Goal: Information Seeking & Learning: Find contact information

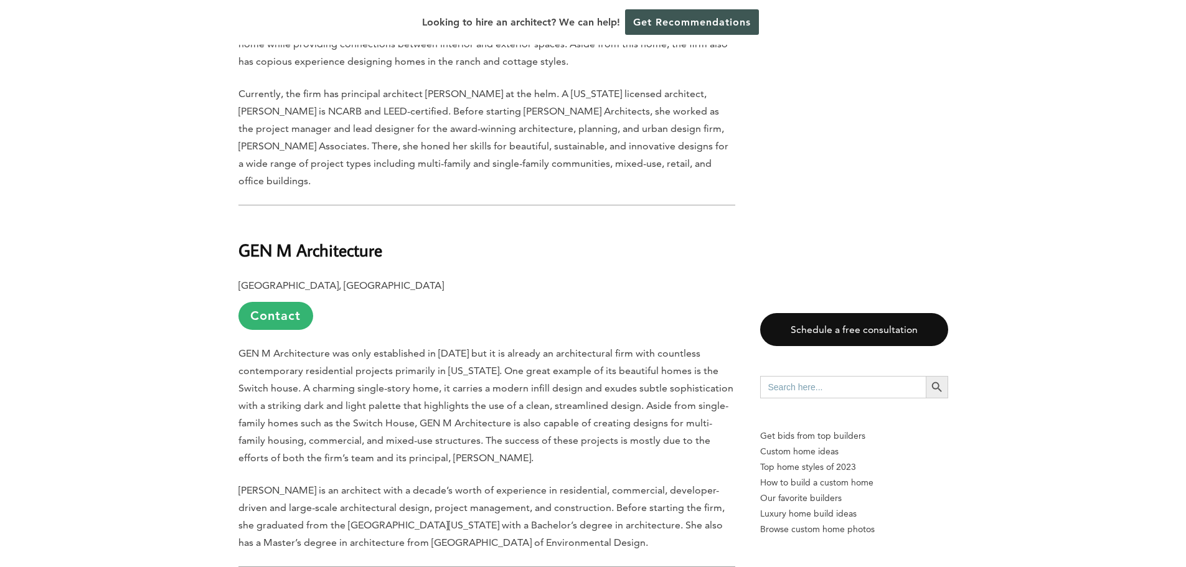
scroll to position [2716, 0]
drag, startPoint x: 234, startPoint y: 200, endPoint x: 382, endPoint y: 193, distance: 147.7
click at [375, 238] on b "GEN M Architecture" at bounding box center [310, 249] width 144 height 22
drag, startPoint x: 379, startPoint y: 196, endPoint x: 231, endPoint y: 207, distance: 148.6
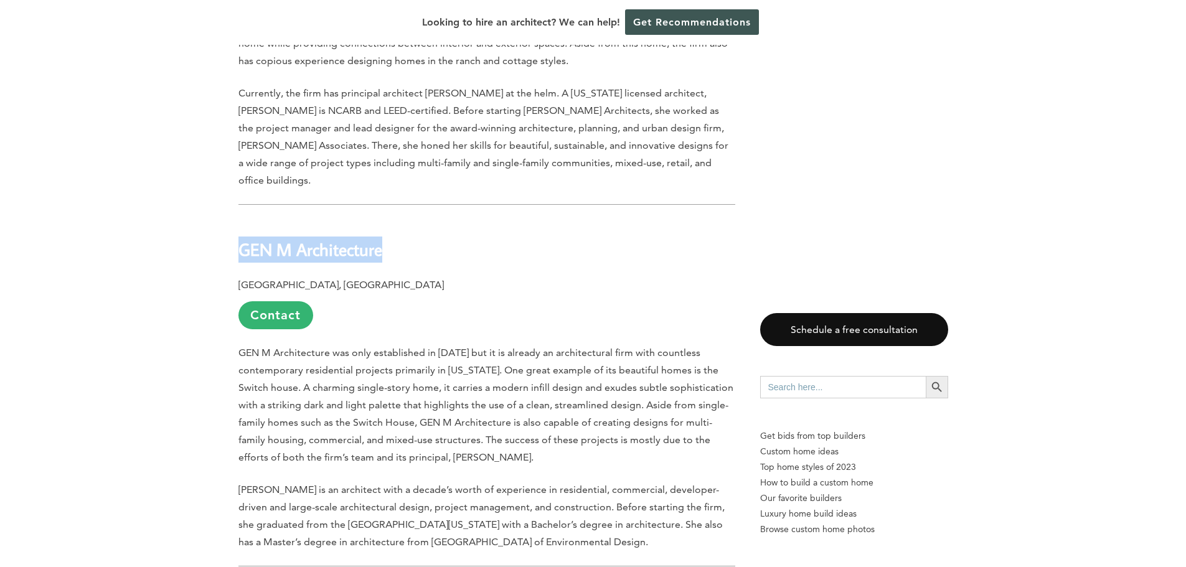
copy b "GEN M Architecture"
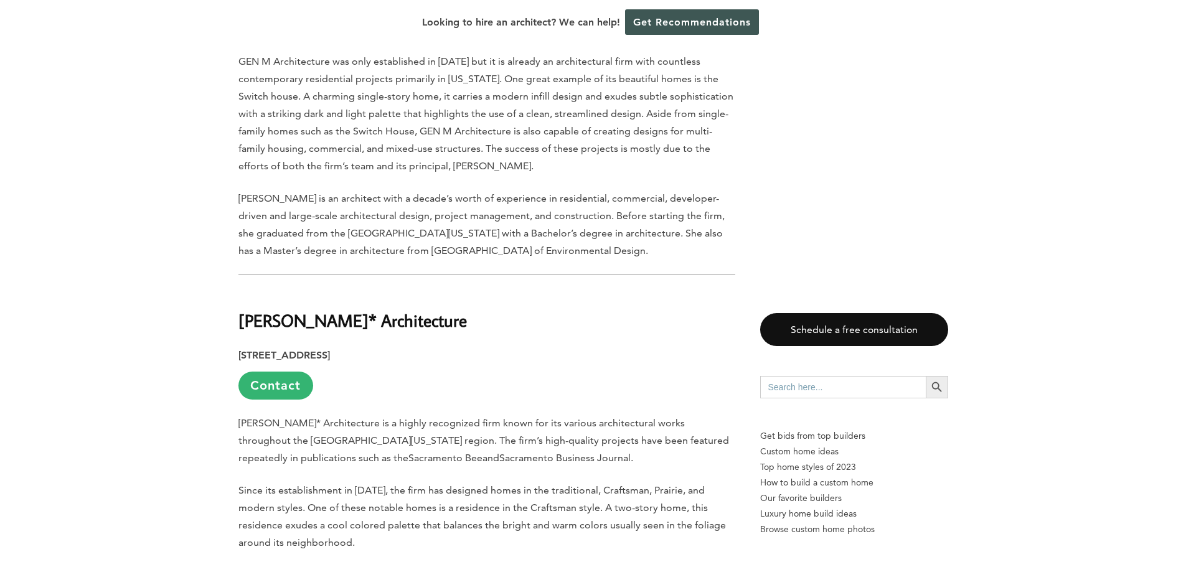
scroll to position [3011, 0]
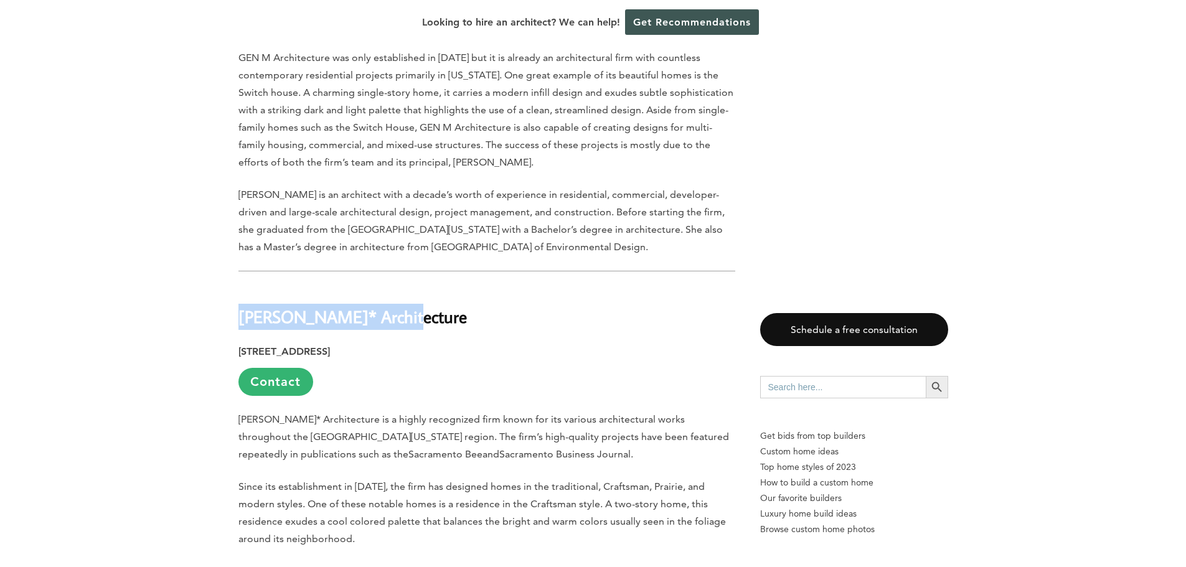
drag, startPoint x: 239, startPoint y: 263, endPoint x: 405, endPoint y: 263, distance: 165.6
click at [405, 286] on h2 "[PERSON_NAME]* Architecture" at bounding box center [486, 307] width 497 height 43
drag, startPoint x: 405, startPoint y: 263, endPoint x: 233, endPoint y: 260, distance: 171.2
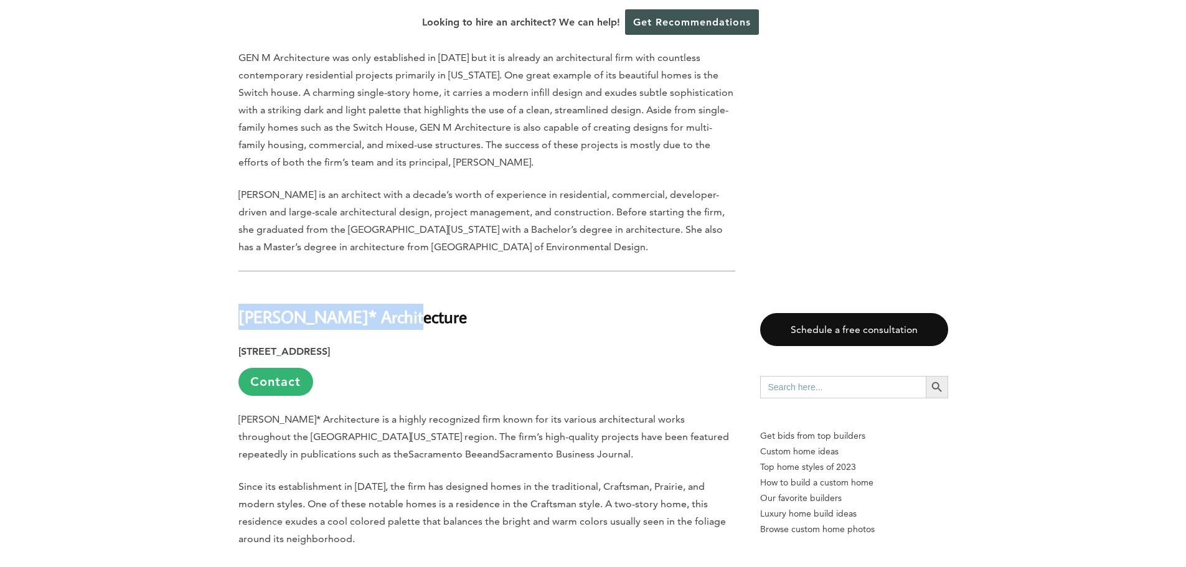
click at [249, 306] on b "[PERSON_NAME]* Architecture" at bounding box center [352, 317] width 228 height 22
drag, startPoint x: 249, startPoint y: 266, endPoint x: 237, endPoint y: 265, distance: 12.5
drag, startPoint x: 237, startPoint y: 265, endPoint x: 407, endPoint y: 266, distance: 170.0
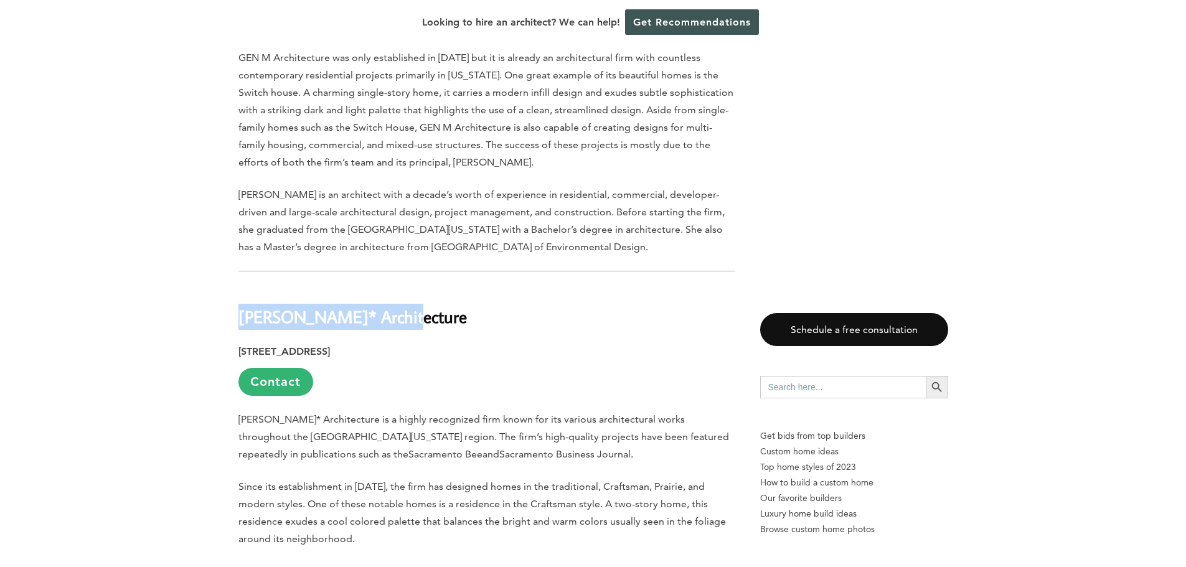
copy b "[PERSON_NAME]* Architecture"
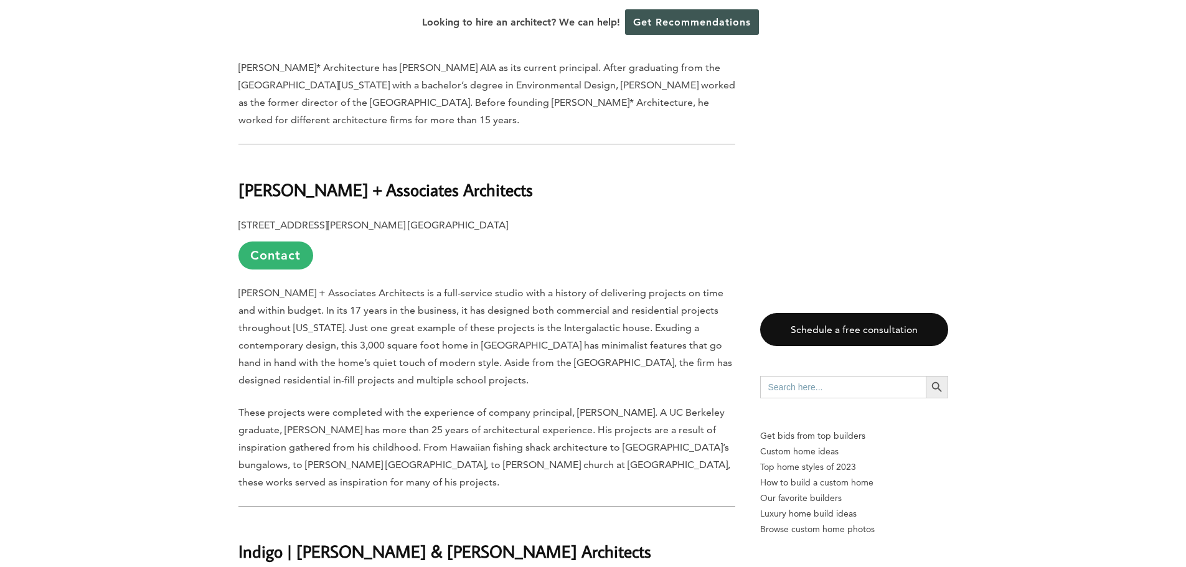
scroll to position [3515, 0]
drag, startPoint x: 454, startPoint y: 138, endPoint x: 230, endPoint y: 131, distance: 224.8
copy b "[PERSON_NAME] + Associates Architects"
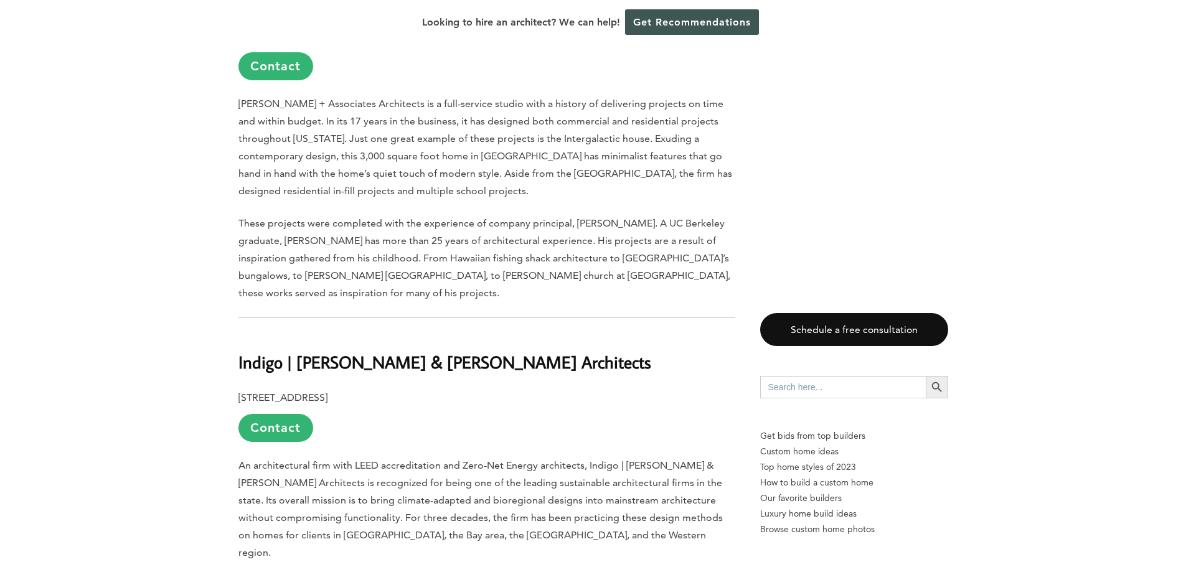
scroll to position [3854, 0]
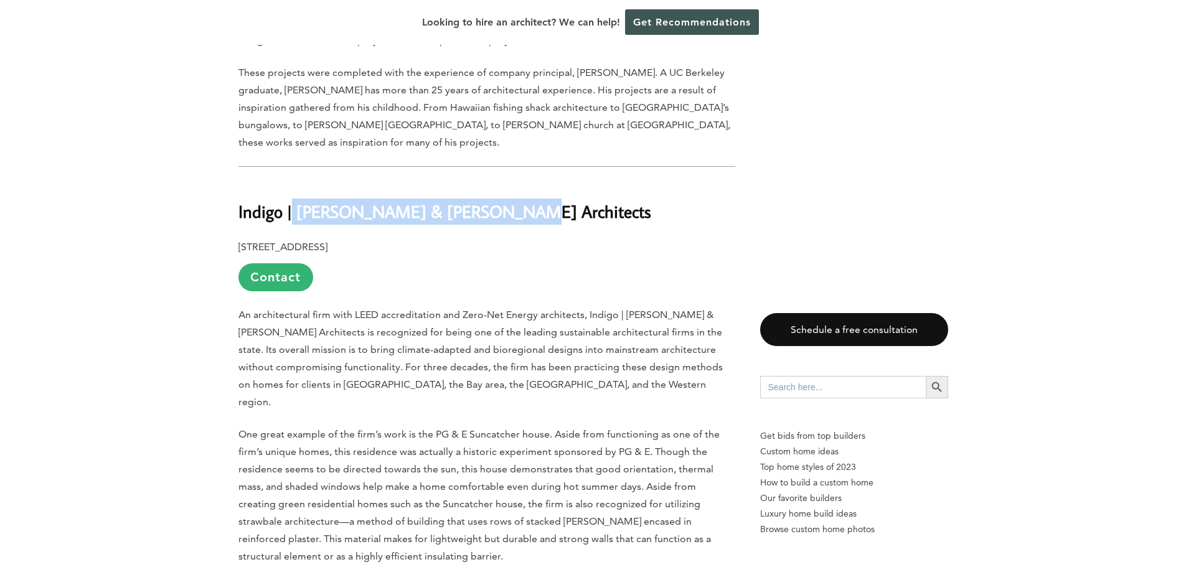
drag, startPoint x: 294, startPoint y: 161, endPoint x: 520, endPoint y: 160, distance: 226.0
click at [520, 182] on h2 "Indigo | [PERSON_NAME] & [PERSON_NAME] Architects" at bounding box center [486, 203] width 497 height 43
drag, startPoint x: 520, startPoint y: 160, endPoint x: 233, endPoint y: 161, distance: 286.4
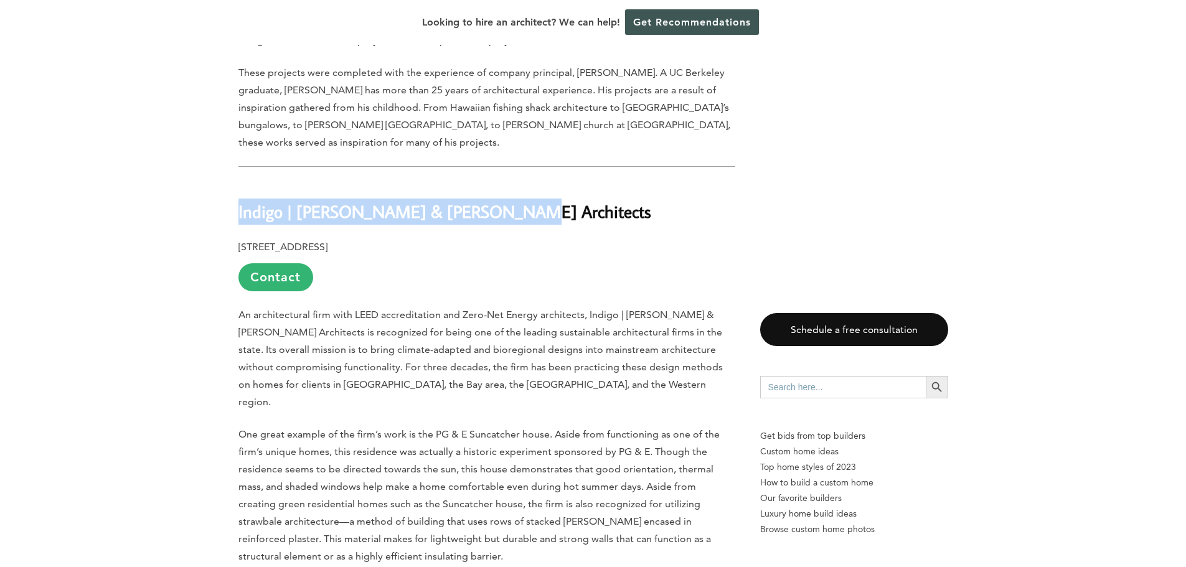
copy b "Indigo | [PERSON_NAME] & [PERSON_NAME] Architects"
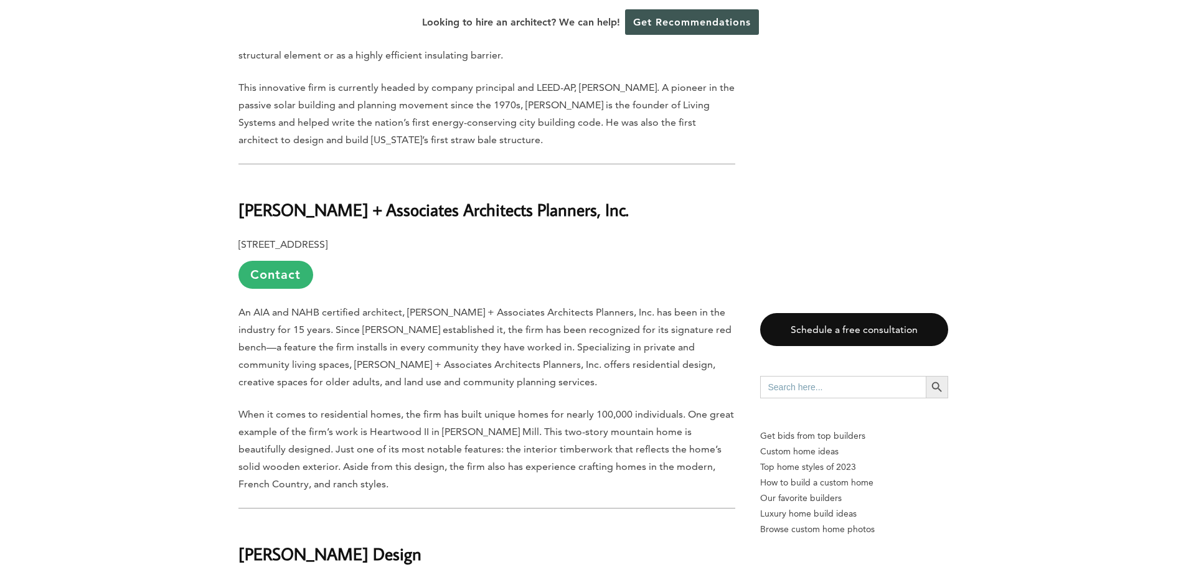
scroll to position [4356, 0]
drag, startPoint x: 244, startPoint y: 138, endPoint x: 634, endPoint y: 127, distance: 389.9
click at [634, 179] on h2 "[PERSON_NAME] + Associates Architects Planners, Inc." at bounding box center [486, 200] width 497 height 43
drag, startPoint x: 632, startPoint y: 128, endPoint x: 231, endPoint y: 138, distance: 401.1
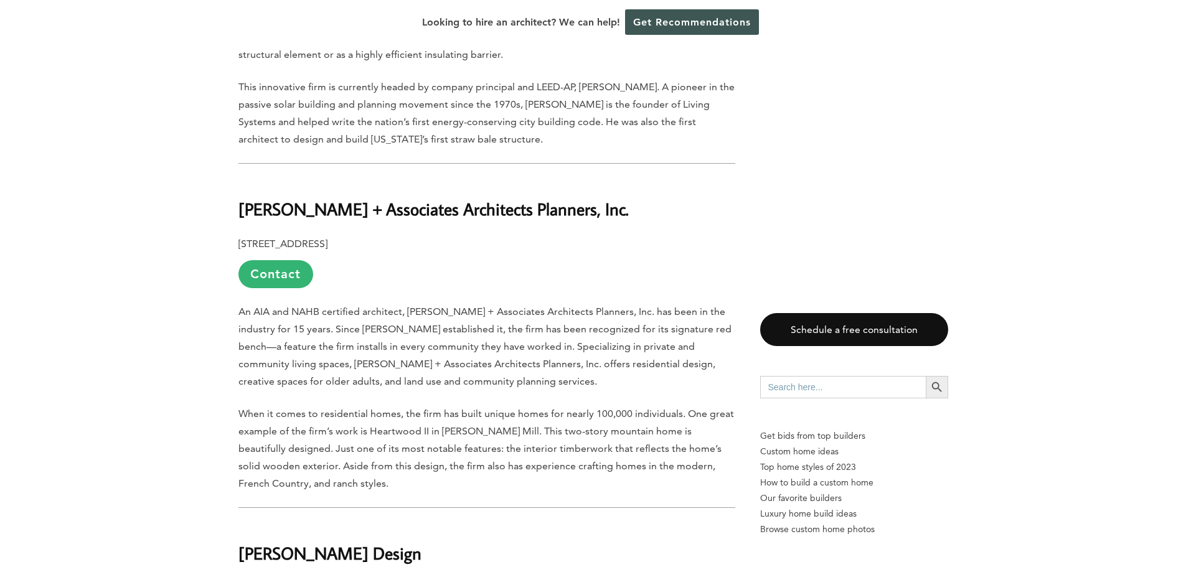
click at [231, 138] on div "Last updated on [DATE] 04:07 pm Set in the middle of a four-county metropolitan…" at bounding box center [594, 364] width 750 height 7645
copy b "[PERSON_NAME] + Associates Architects Planners, Inc."
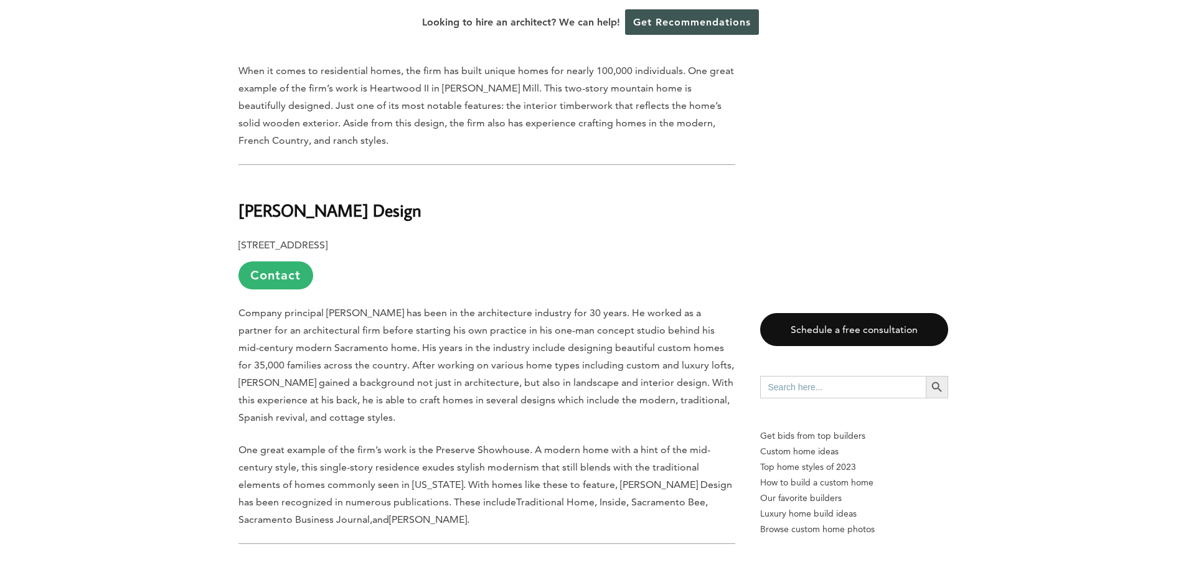
scroll to position [4699, 0]
drag, startPoint x: 237, startPoint y: 141, endPoint x: 425, endPoint y: 143, distance: 188.0
click at [425, 143] on div "Last updated on [DATE] 04:07 pm Set in the middle of a four-county metropolitan…" at bounding box center [594, 21] width 750 height 7645
copy b "[PERSON_NAME] Design"
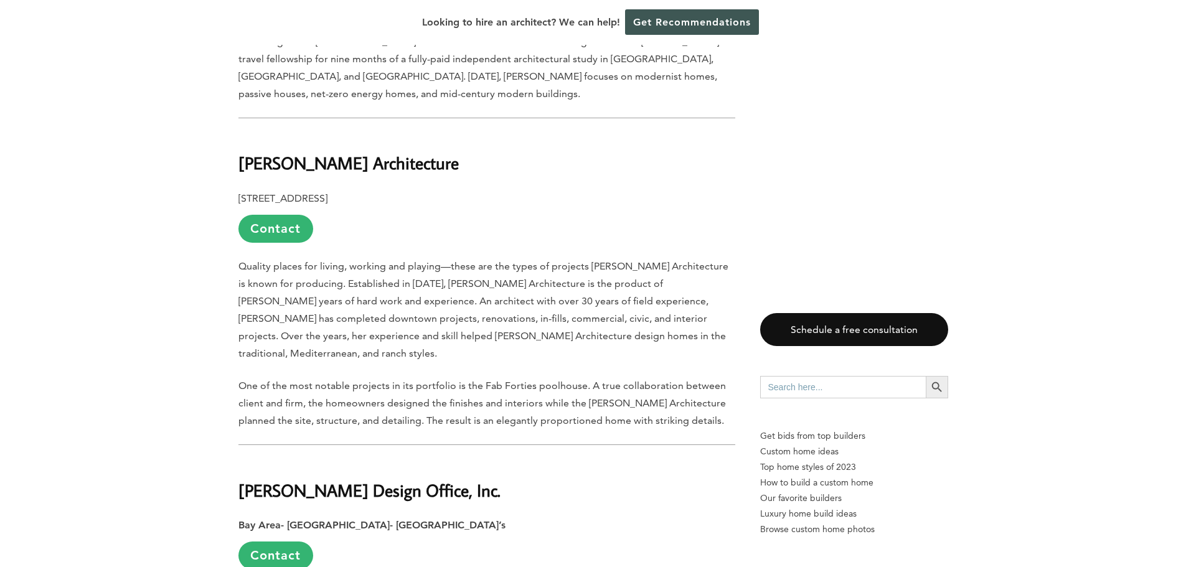
scroll to position [5660, 0]
drag, startPoint x: 395, startPoint y: 70, endPoint x: 237, endPoint y: 73, distance: 157.5
click at [240, 151] on b "[PERSON_NAME] Architecture" at bounding box center [348, 162] width 220 height 22
drag, startPoint x: 240, startPoint y: 72, endPoint x: 376, endPoint y: 70, distance: 136.4
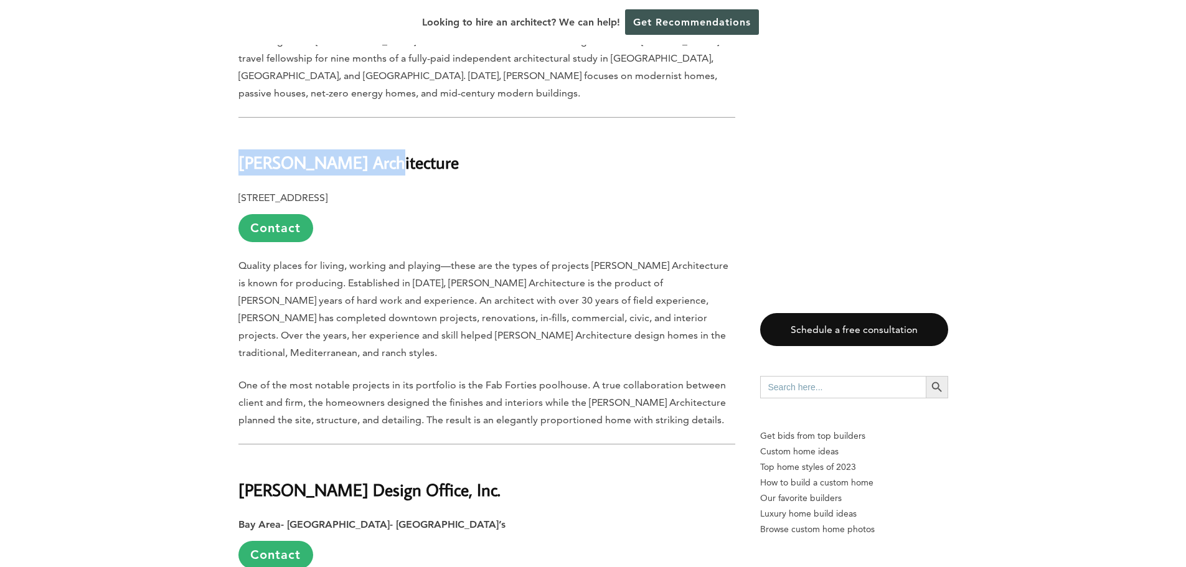
click at [376, 133] on h2 "[PERSON_NAME] Architecture" at bounding box center [486, 154] width 497 height 43
copy b "[PERSON_NAME] Architecture"
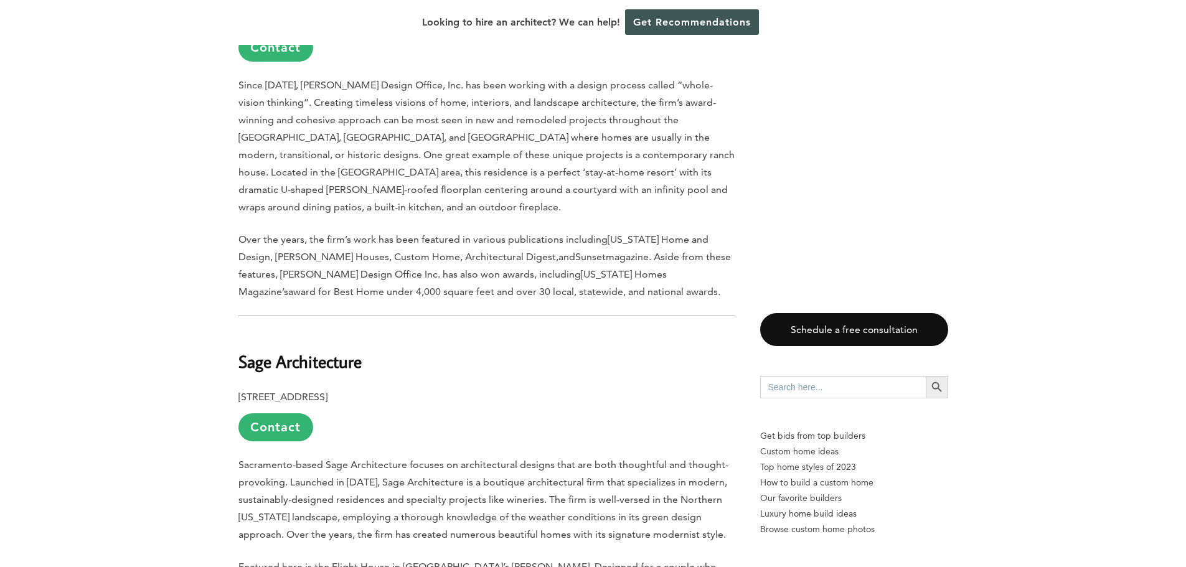
scroll to position [6169, 0]
drag, startPoint x: 369, startPoint y: 243, endPoint x: 242, endPoint y: 236, distance: 126.6
click at [242, 329] on h2 "Sage Architecture" at bounding box center [486, 350] width 497 height 43
copy b "Sage Architecture"
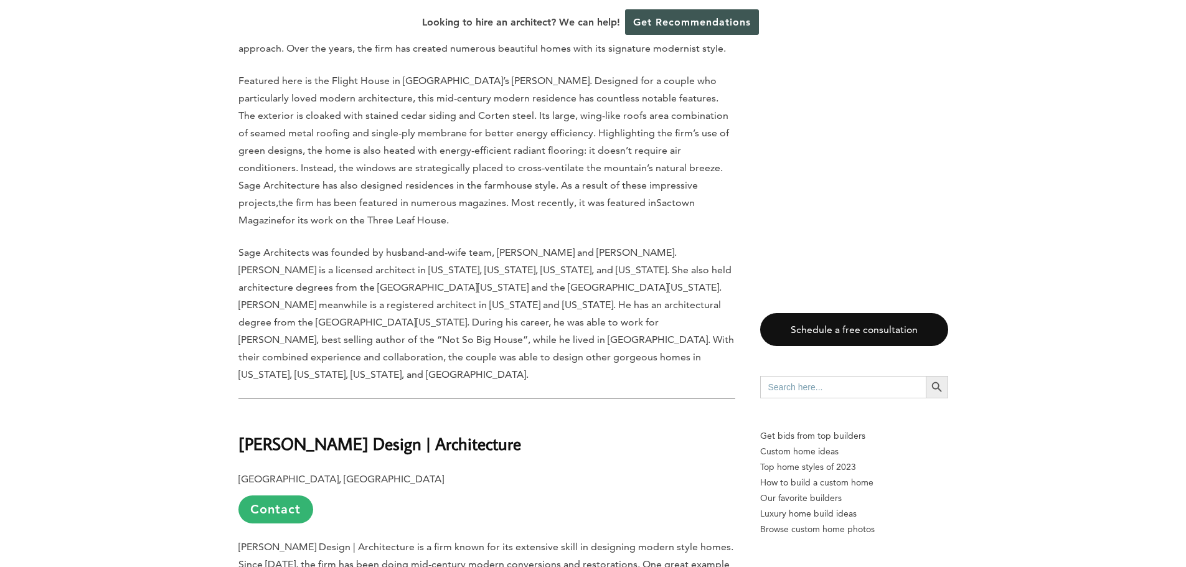
scroll to position [6641, 0]
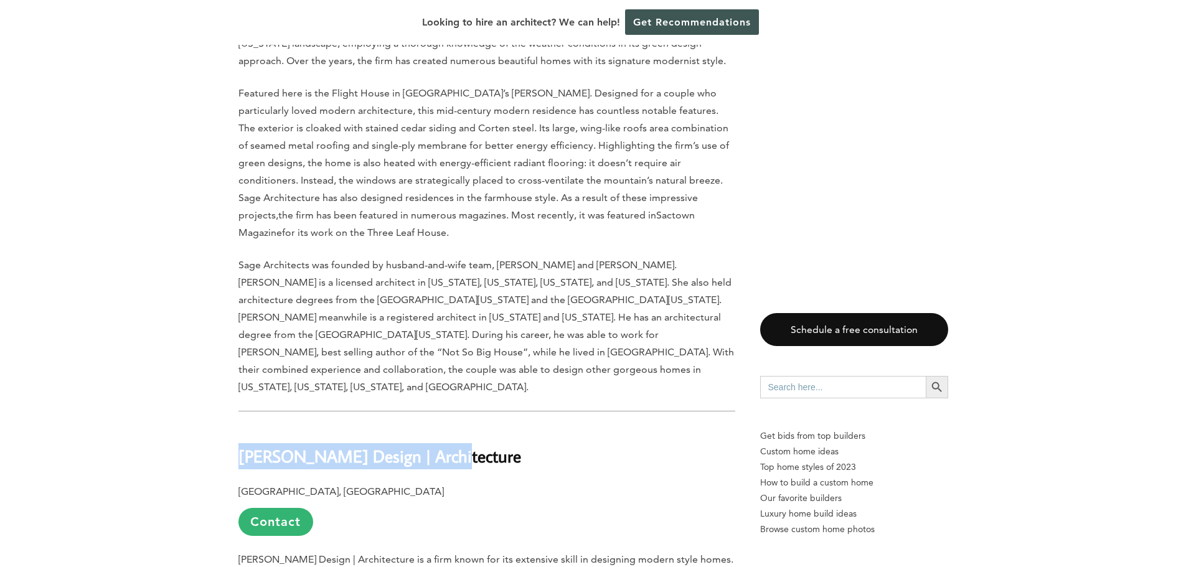
drag, startPoint x: 482, startPoint y: 322, endPoint x: 236, endPoint y: 296, distance: 247.4
copy b "[PERSON_NAME] Design | Architecture"
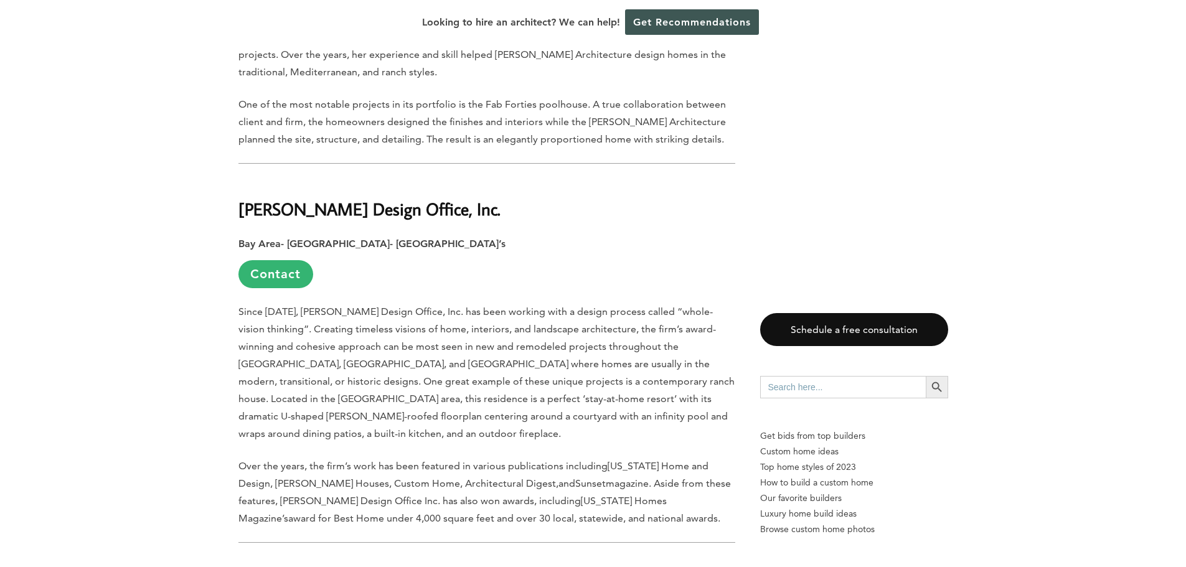
scroll to position [5939, 0]
